Goal: Task Accomplishment & Management: Use online tool/utility

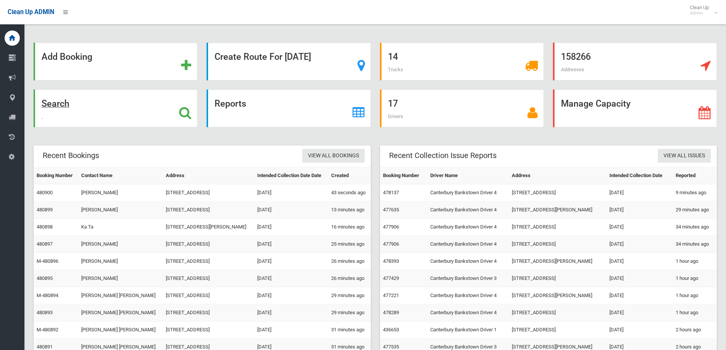
click at [61, 105] on strong "Search" at bounding box center [56, 103] width 28 height 11
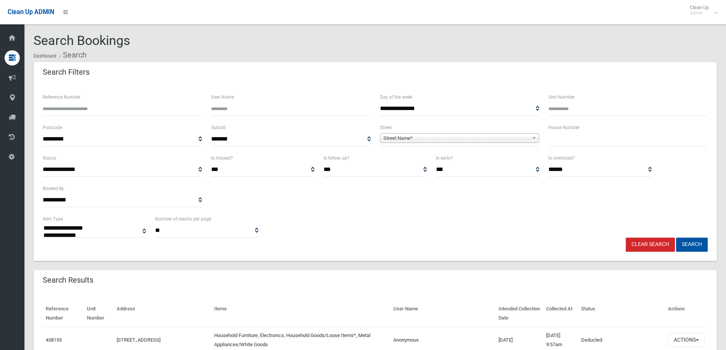
select select
click at [115, 106] on input "Reference Number" at bounding box center [122, 109] width 159 height 14
type input "******"
click at [676, 238] on button "Search" at bounding box center [692, 245] width 32 height 14
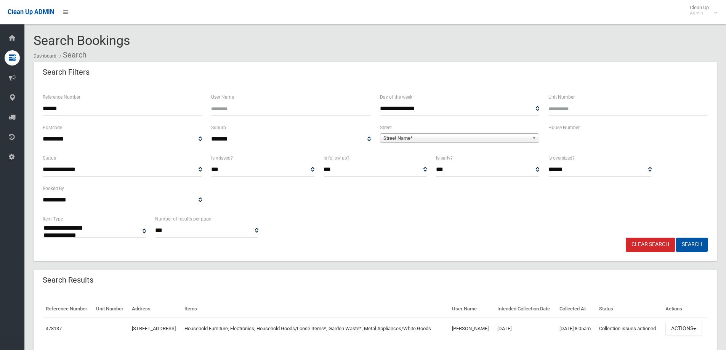
select select
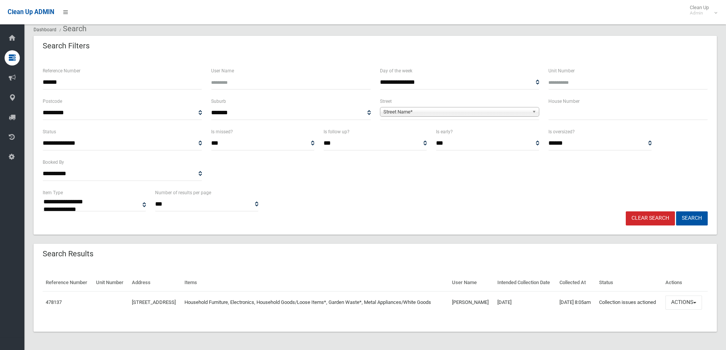
scroll to position [40, 0]
click at [697, 302] on span "button" at bounding box center [695, 303] width 3 height 2
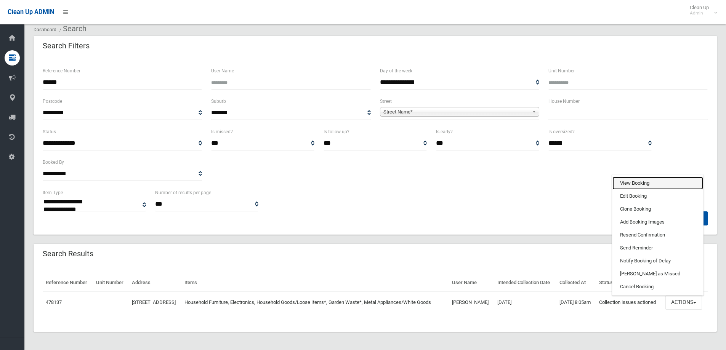
click at [628, 185] on link "View Booking" at bounding box center [658, 183] width 91 height 13
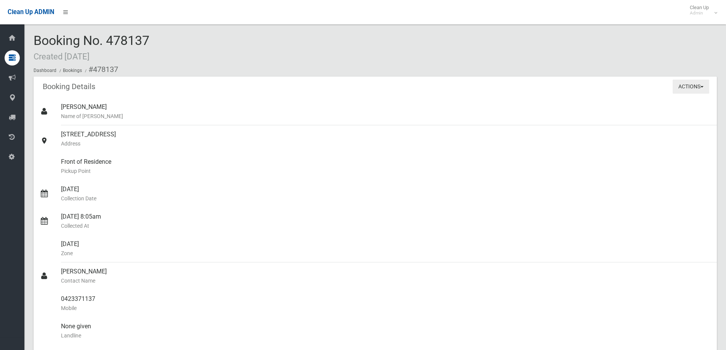
click at [701, 90] on button "Actions" at bounding box center [691, 87] width 37 height 14
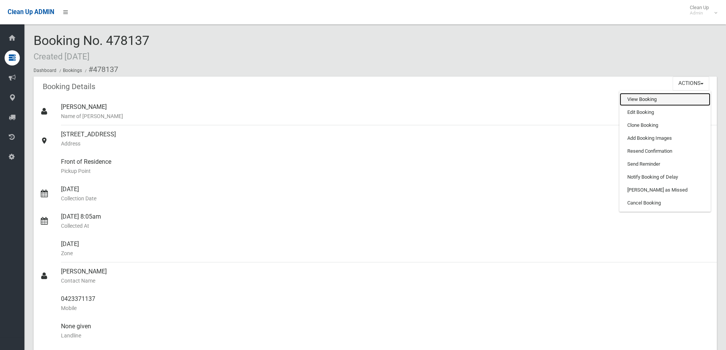
click at [630, 101] on link "View Booking" at bounding box center [665, 99] width 91 height 13
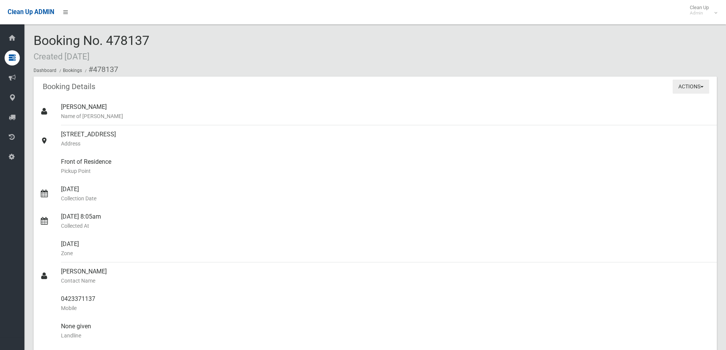
click at [701, 86] on span "button" at bounding box center [702, 87] width 3 height 2
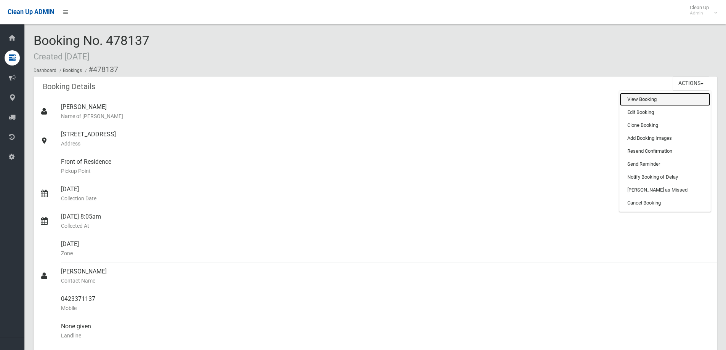
click at [649, 101] on link "View Booking" at bounding box center [665, 99] width 91 height 13
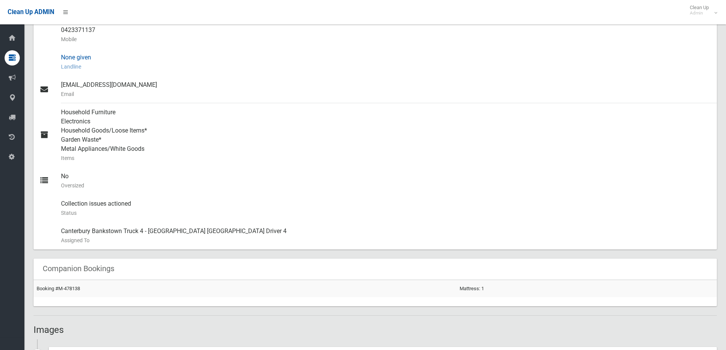
scroll to position [381, 0]
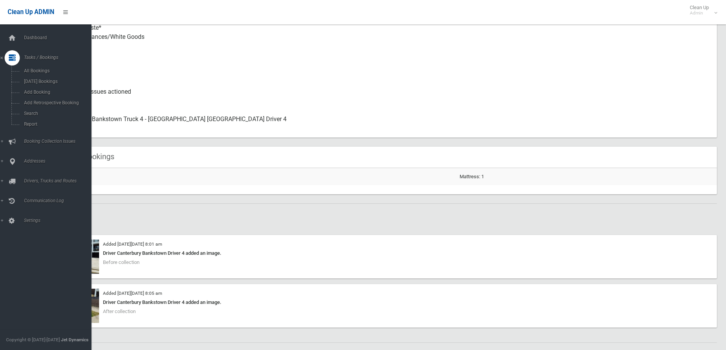
click at [10, 56] on icon at bounding box center [12, 57] width 7 height 15
